Goal: Use online tool/utility: Utilize a website feature to perform a specific function

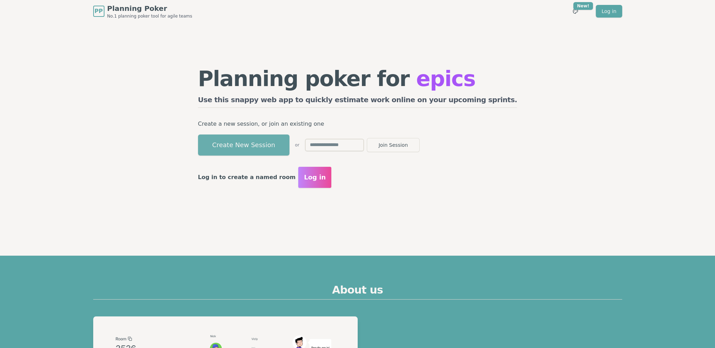
click at [267, 143] on button "Create New Session" at bounding box center [243, 145] width 91 height 21
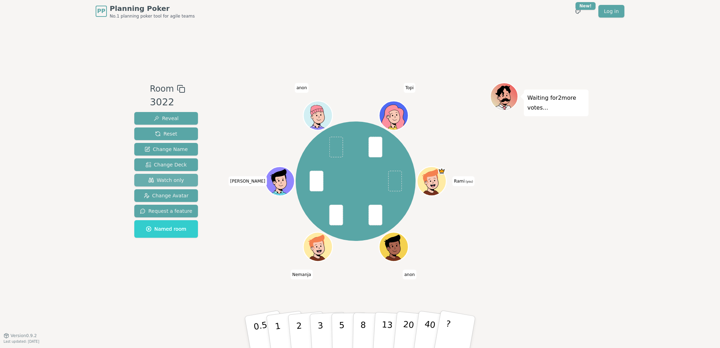
click at [165, 180] on span "Watch only" at bounding box center [166, 180] width 36 height 7
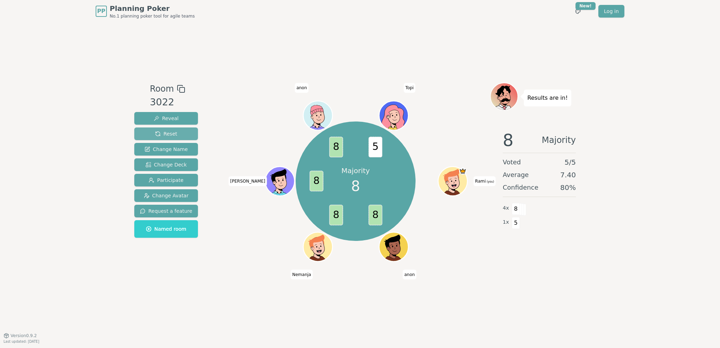
click at [174, 136] on span "Reset" at bounding box center [166, 133] width 22 height 7
click at [170, 136] on span "Reset" at bounding box center [166, 133] width 22 height 7
